Goal: Use online tool/utility: Utilize a website feature to perform a specific function

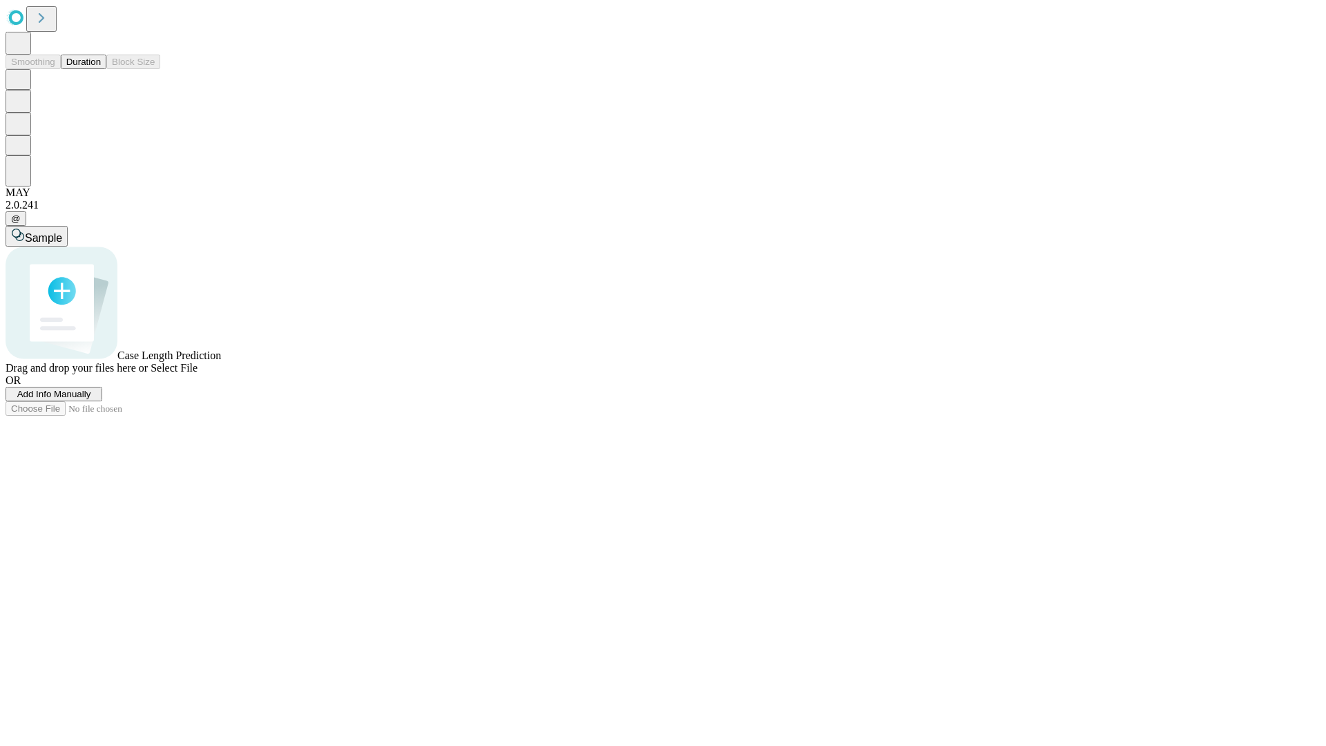
click at [91, 399] on span "Add Info Manually" at bounding box center [54, 394] width 74 height 10
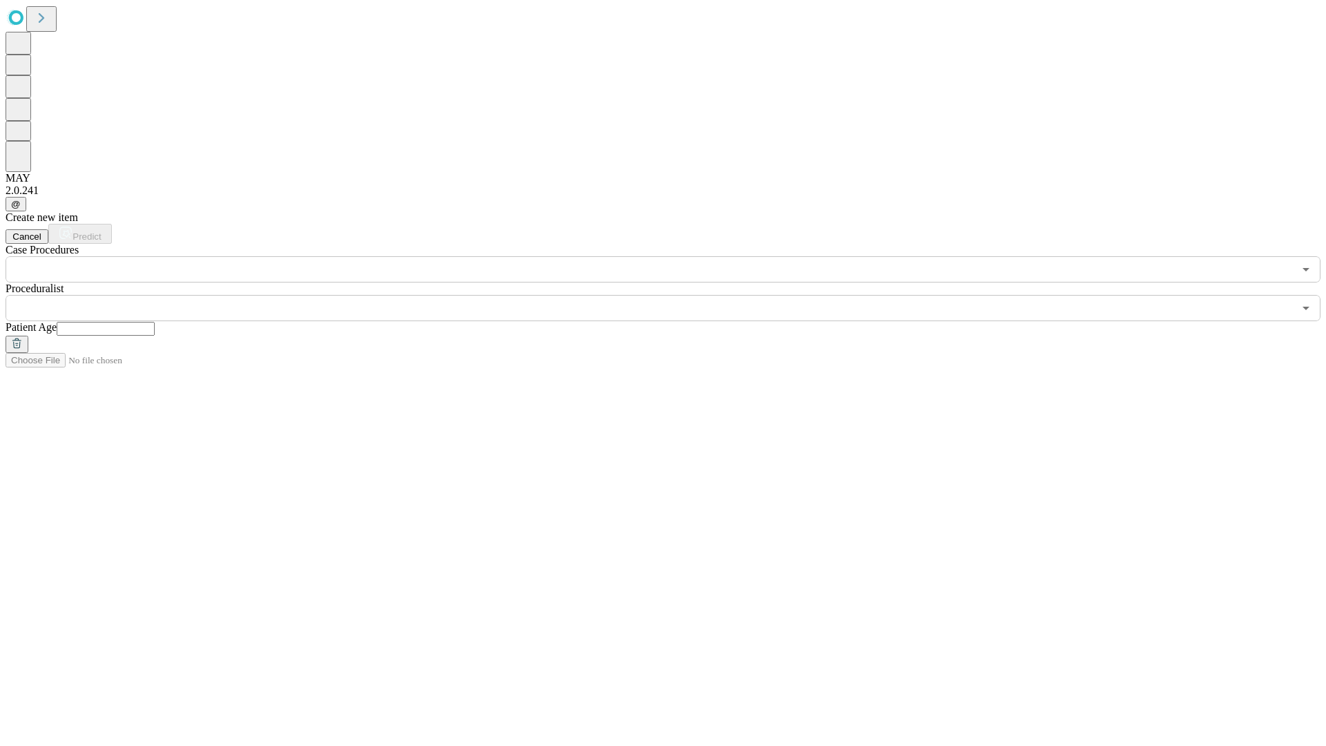
click at [155, 322] on input "text" at bounding box center [106, 329] width 98 height 14
type input "**"
click at [672, 295] on input "text" at bounding box center [650, 308] width 1288 height 26
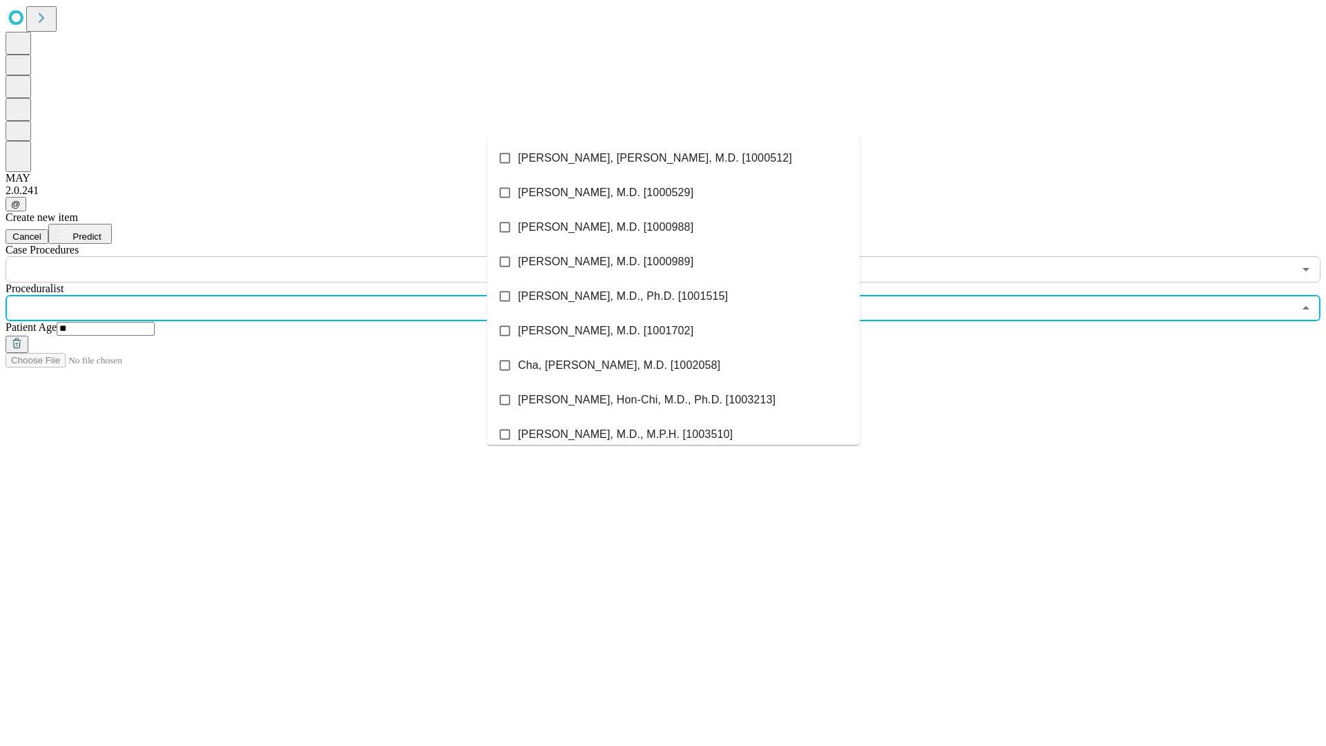
click at [673, 158] on li "[PERSON_NAME], [PERSON_NAME], M.D. [1000512]" at bounding box center [673, 158] width 373 height 35
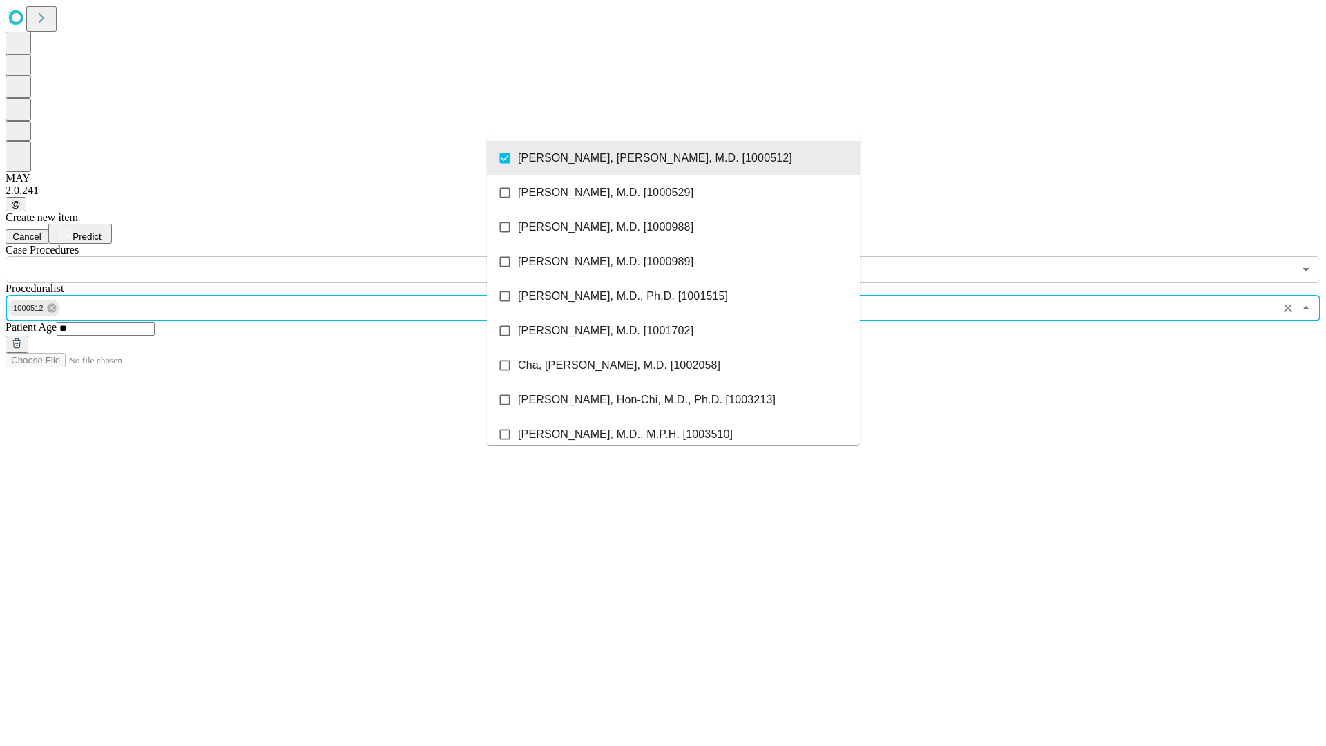
click at [290, 256] on input "text" at bounding box center [650, 269] width 1288 height 26
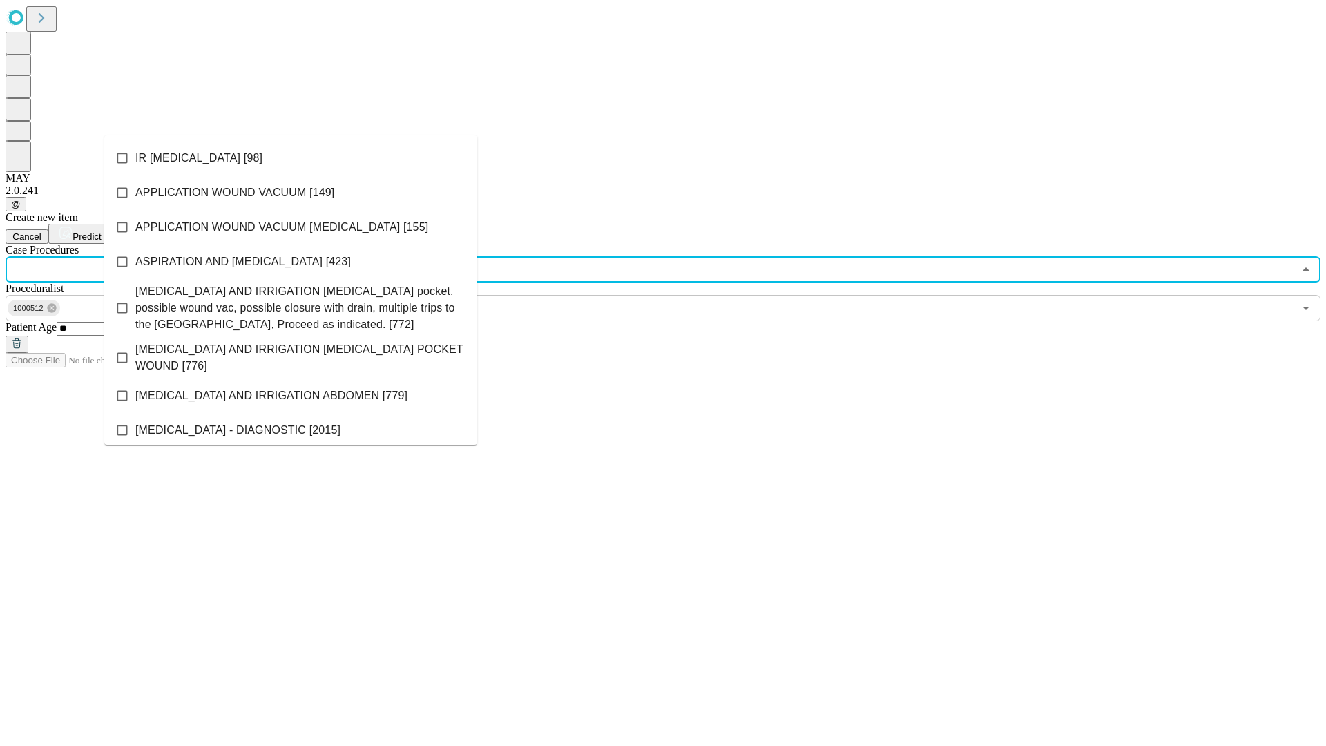
click at [291, 158] on li "IR [MEDICAL_DATA] [98]" at bounding box center [290, 158] width 373 height 35
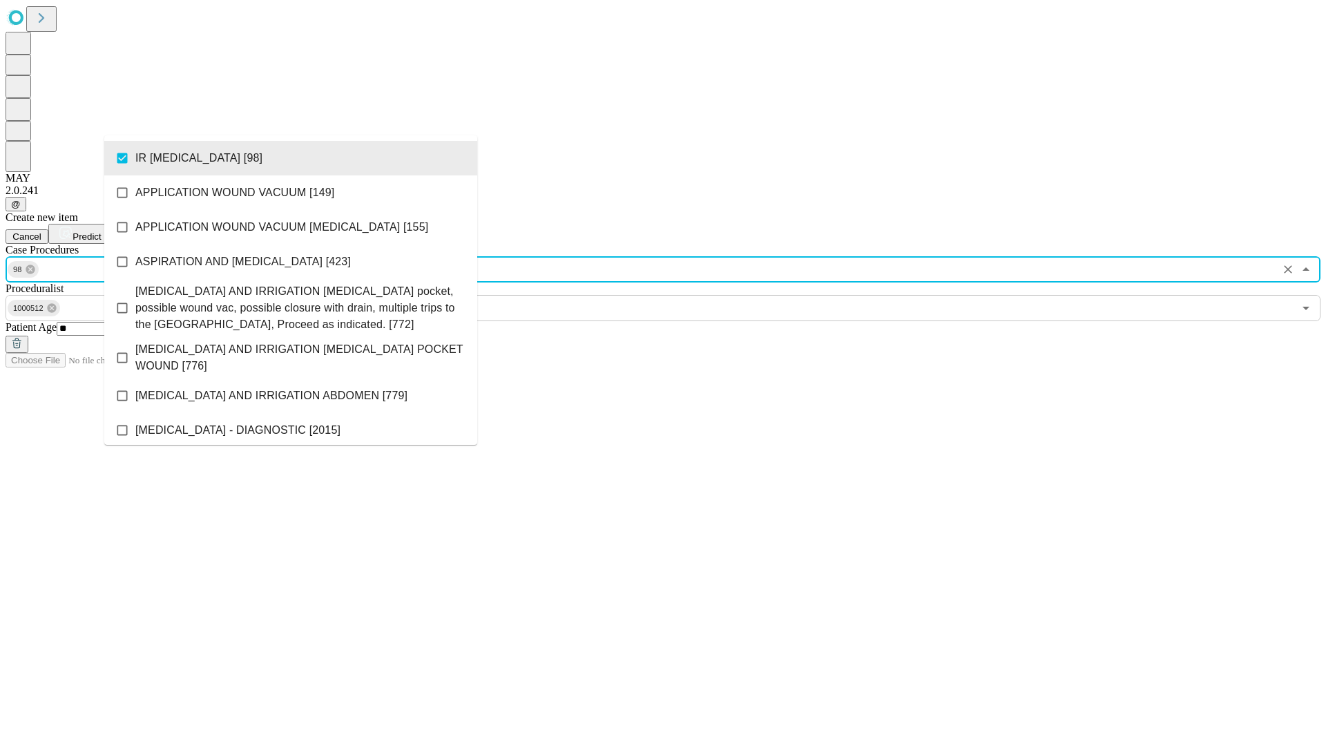
click at [101, 231] on span "Predict" at bounding box center [86, 236] width 28 height 10
